Goal: Communication & Community: Participate in discussion

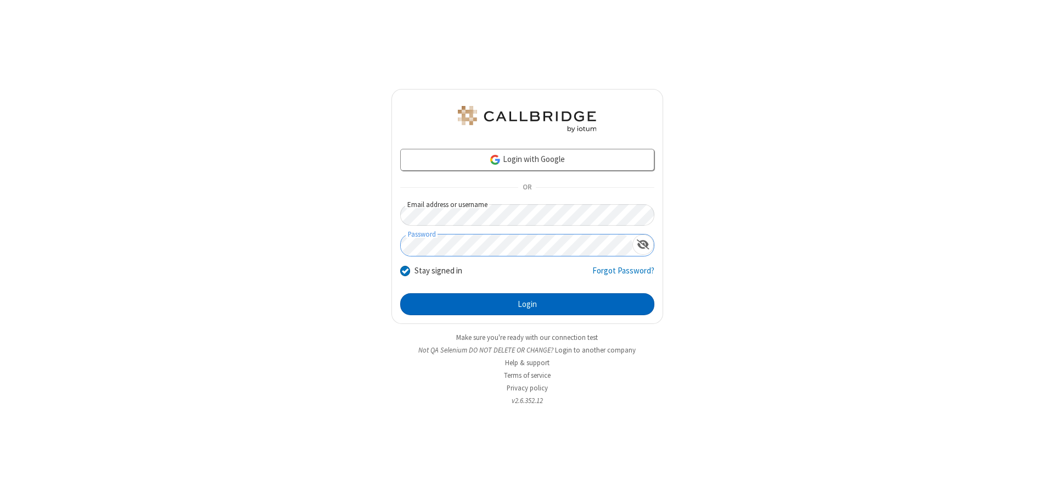
click at [527, 304] on button "Login" at bounding box center [527, 304] width 254 height 22
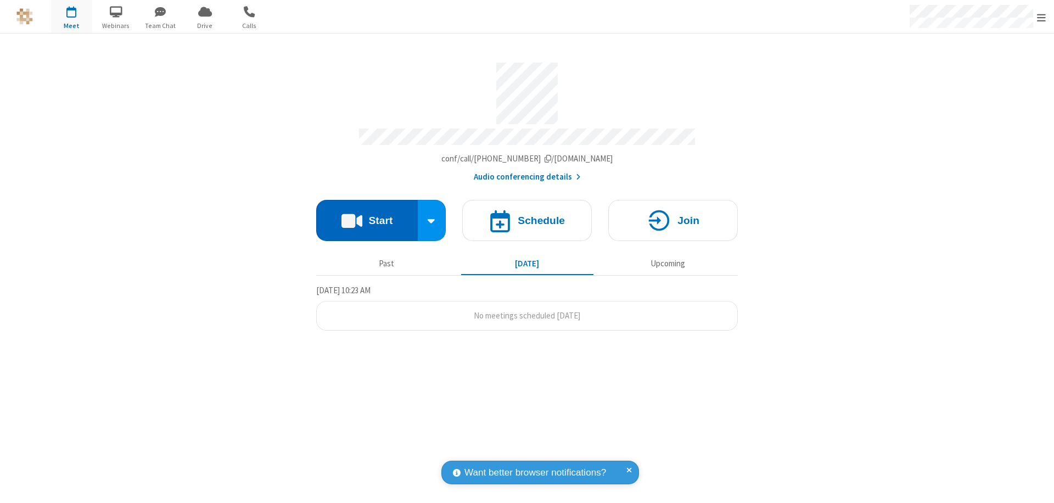
click at [367, 215] on button "Start" at bounding box center [367, 220] width 102 height 41
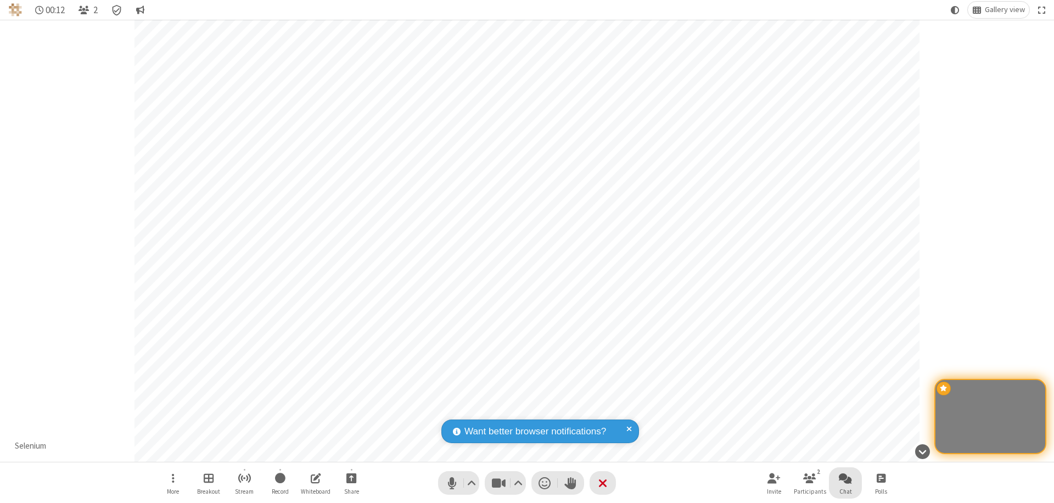
click at [846, 478] on span "Open chat" at bounding box center [845, 478] width 13 height 14
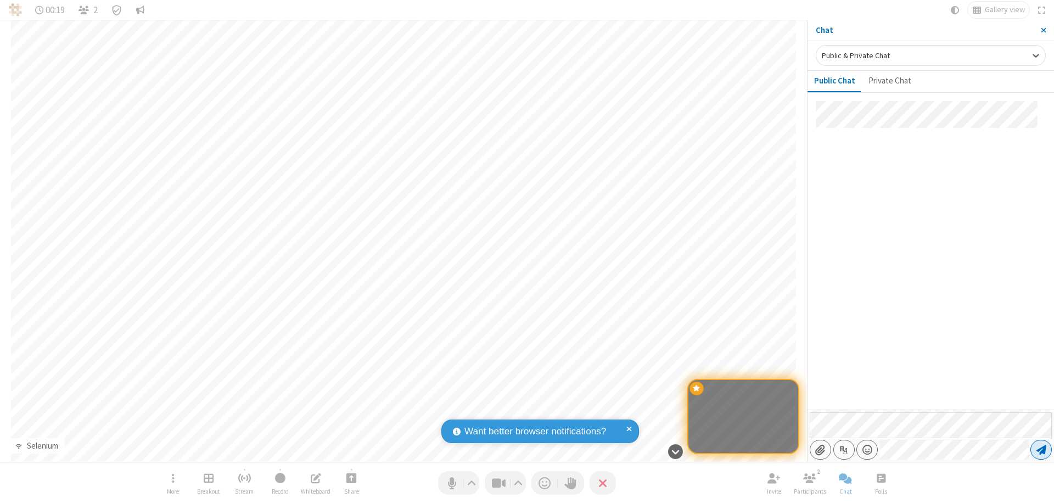
click at [1041, 450] on span "Send message" at bounding box center [1042, 449] width 10 height 11
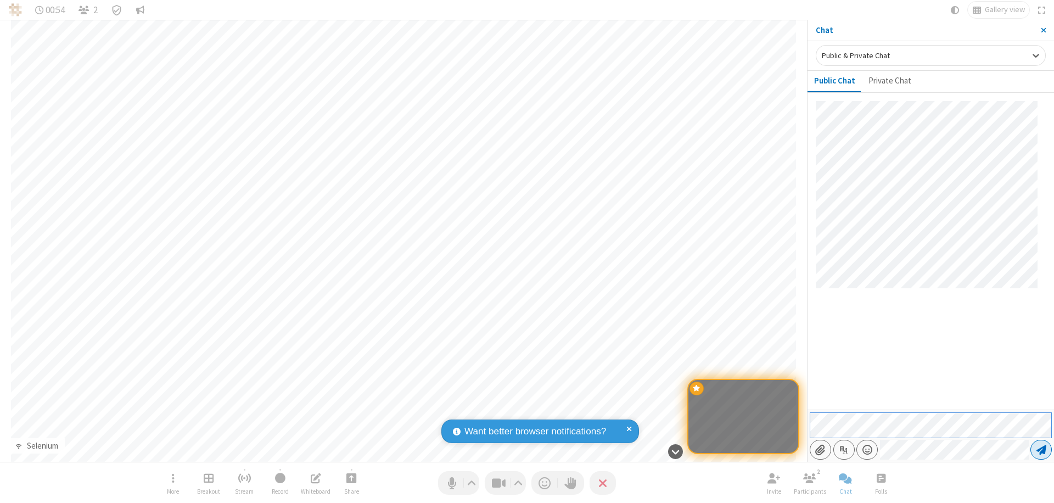
click at [1041, 450] on span "Send message" at bounding box center [1042, 449] width 10 height 11
click at [1043, 30] on span "Close sidebar" at bounding box center [1043, 30] width 5 height 9
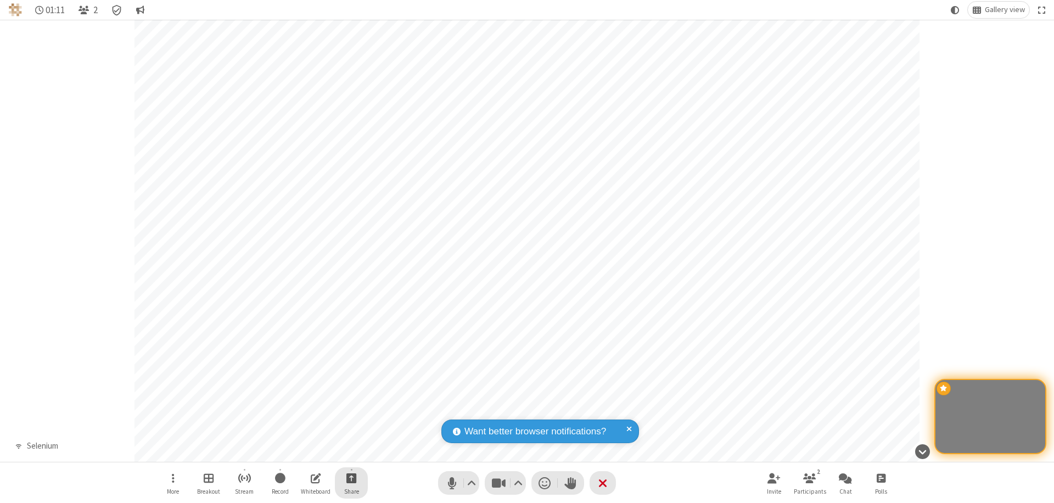
click at [351, 478] on span "Start sharing" at bounding box center [351, 478] width 10 height 14
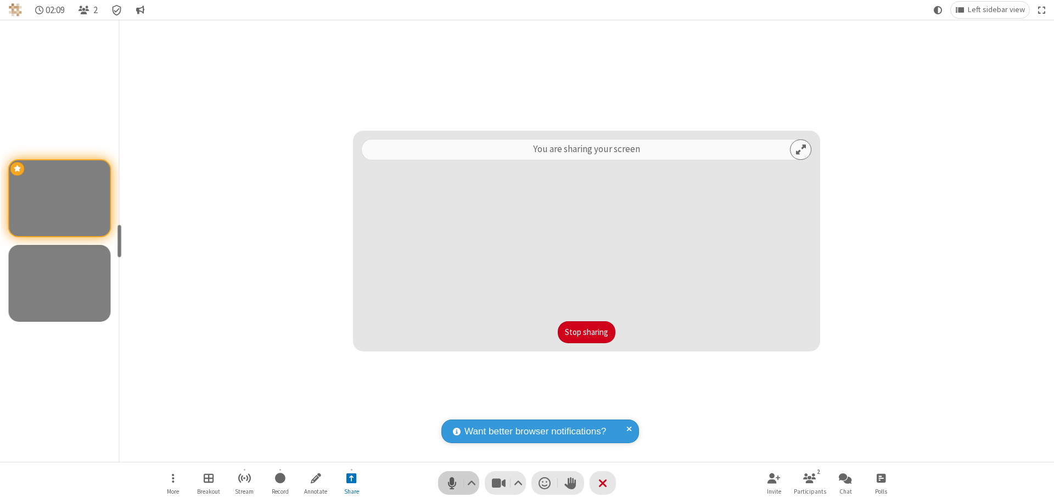
click at [458, 483] on span "Mute (⌘+Shift+A)" at bounding box center [452, 483] width 16 height 16
click at [458, 483] on span "Unmute (⌘+Shift+A)" at bounding box center [452, 483] width 16 height 16
click at [458, 483] on span "Mute (⌘+Shift+A)" at bounding box center [452, 483] width 16 height 16
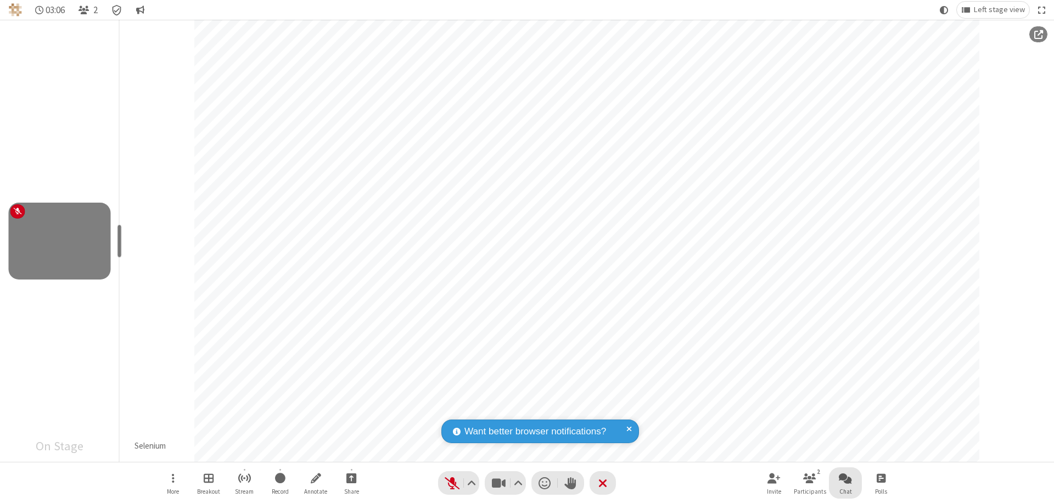
click at [846, 478] on span "Open chat" at bounding box center [845, 478] width 13 height 14
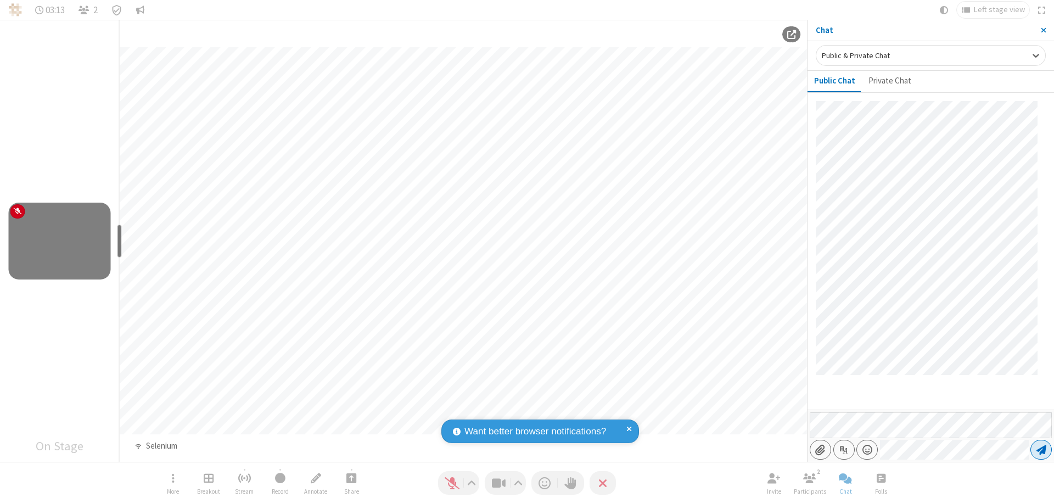
click at [1041, 450] on span "Send message" at bounding box center [1042, 449] width 10 height 11
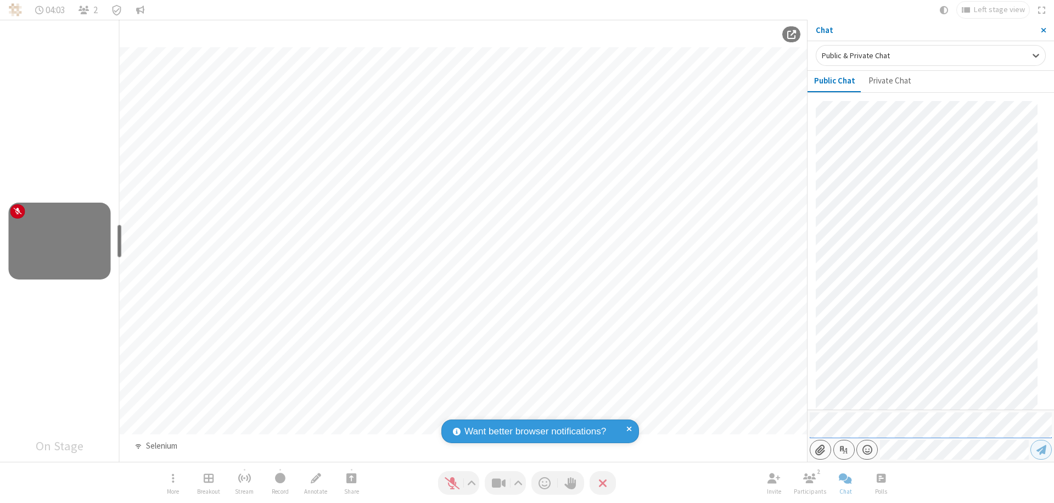
scroll to position [236, 0]
click at [1043, 30] on span "Close sidebar" at bounding box center [1043, 30] width 5 height 9
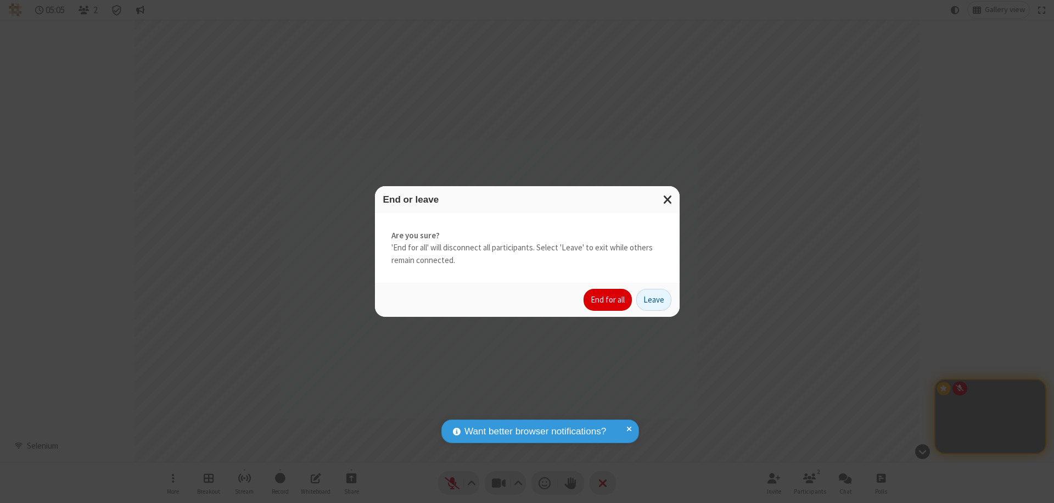
click at [608, 300] on button "End for all" at bounding box center [608, 300] width 48 height 22
